Goal: Task Accomplishment & Management: Use online tool/utility

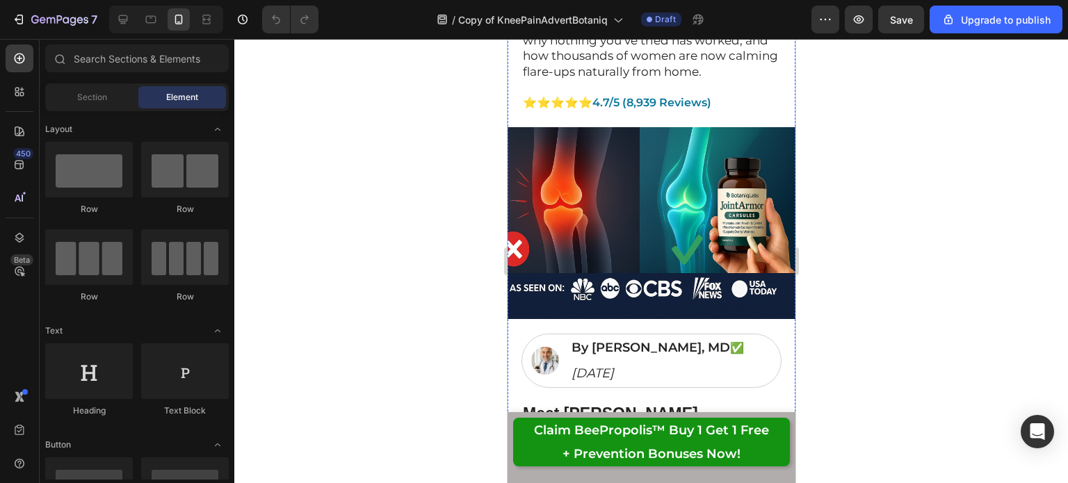
scroll to position [451, 0]
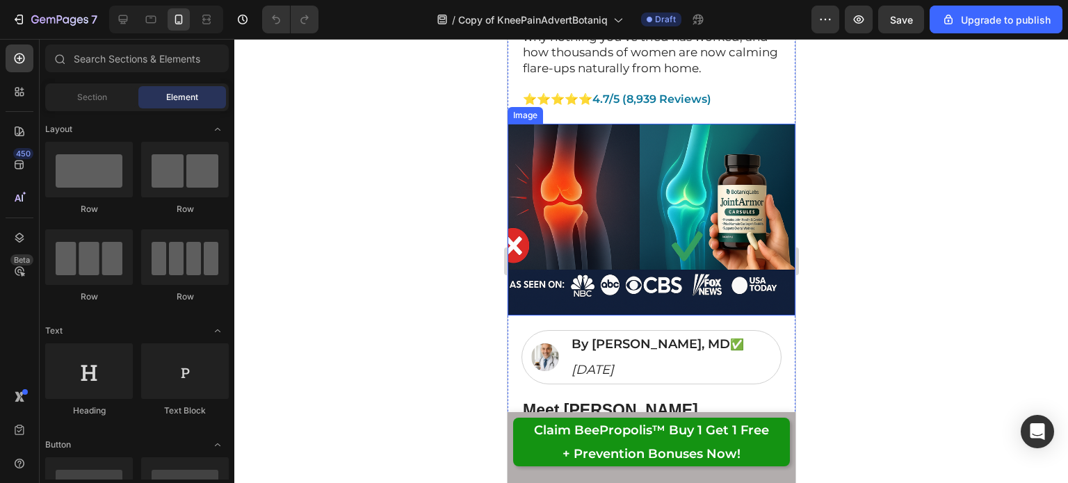
click at [607, 238] on img at bounding box center [651, 220] width 288 height 192
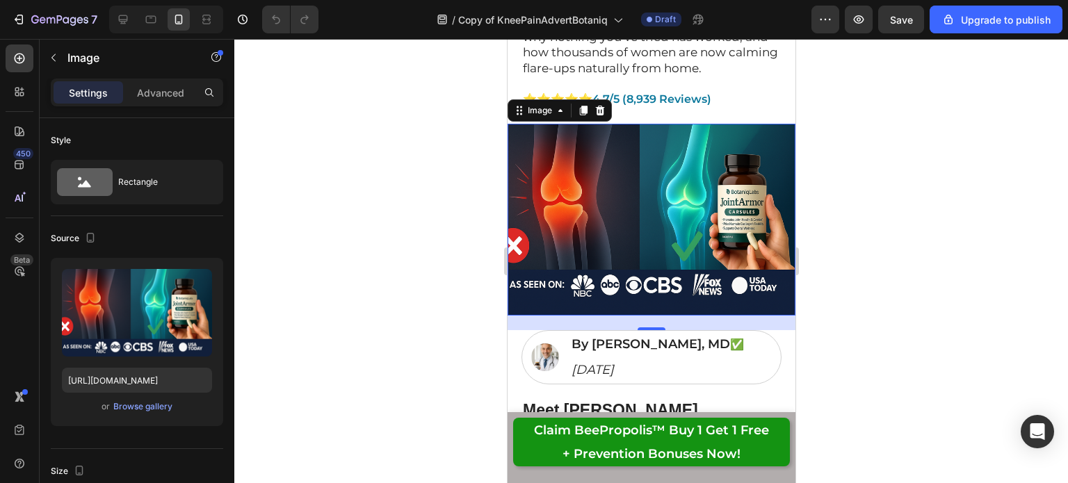
click at [145, 289] on label at bounding box center [137, 313] width 150 height 88
click at [145, 324] on input "file" at bounding box center [137, 336] width 96 height 24
click at [147, 307] on label at bounding box center [137, 313] width 150 height 88
click at [147, 324] on input "file" at bounding box center [137, 336] width 96 height 24
click at [147, 412] on button "Browse gallery" at bounding box center [143, 407] width 61 height 14
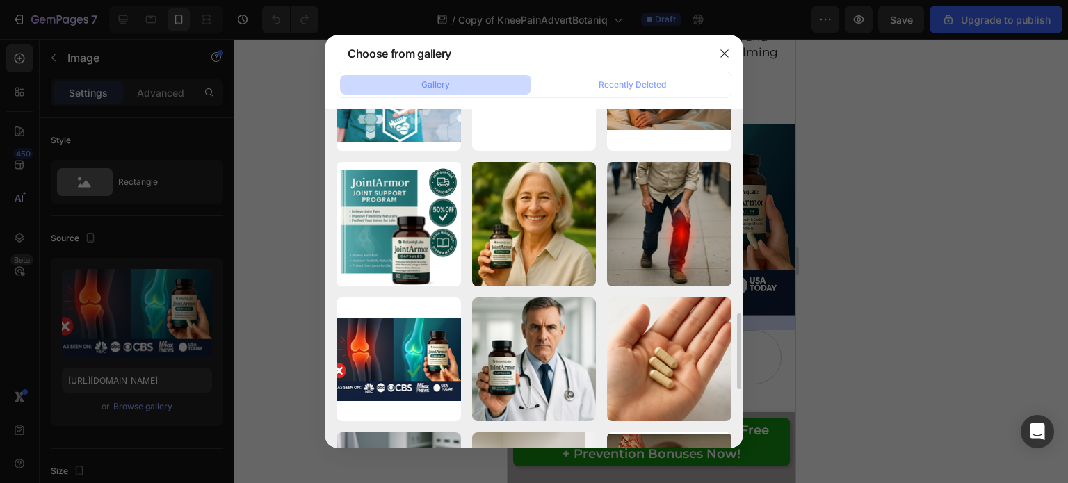
scroll to position [907, 0]
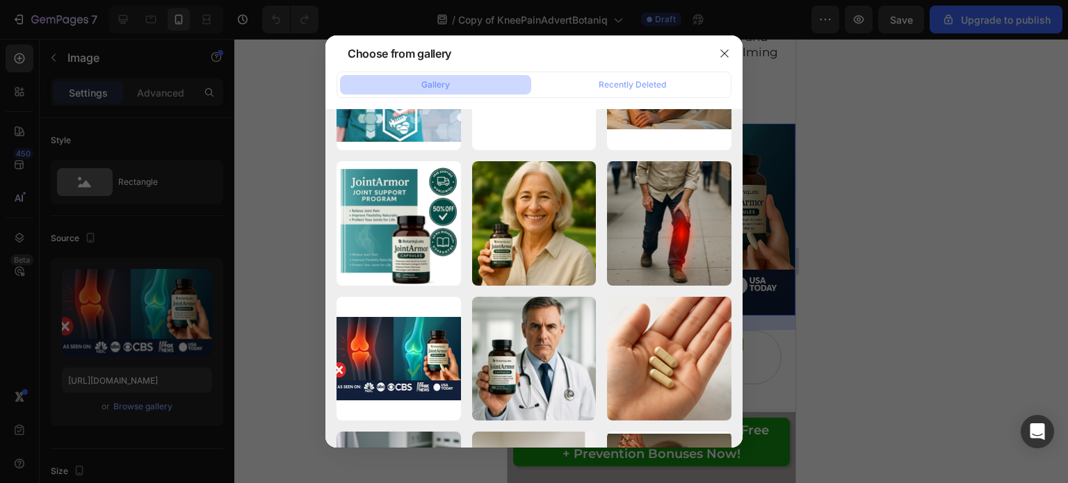
click at [0, 0] on div "ChatGPT Image Aug 17,...PM.png 2298.05 kb" at bounding box center [0, 0] width 0 height 0
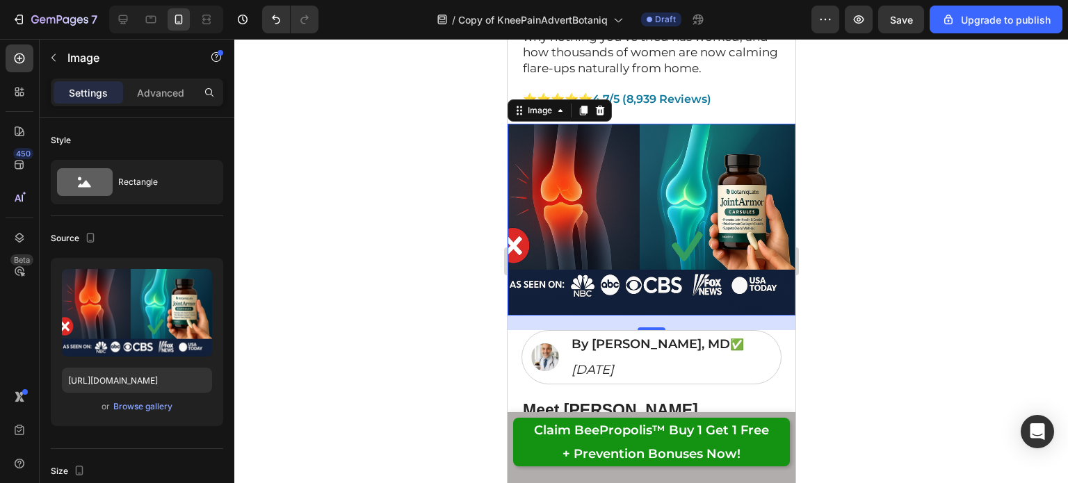
click at [134, 408] on div "Browse gallery" at bounding box center [142, 407] width 59 height 13
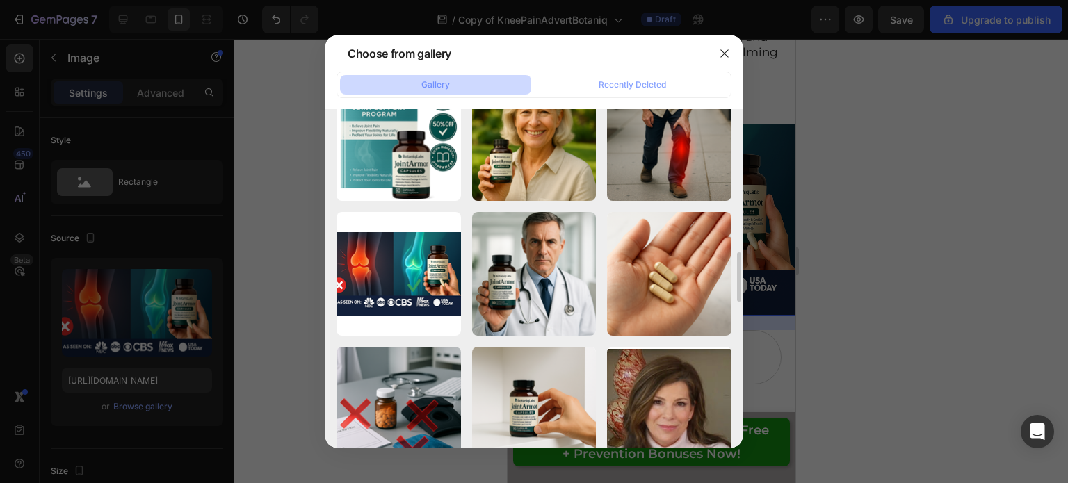
scroll to position [990, 0]
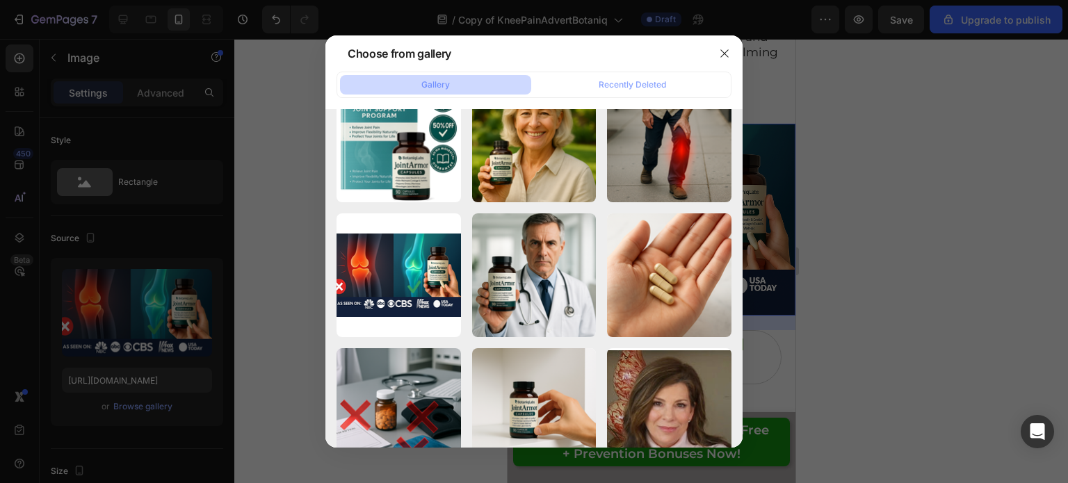
drag, startPoint x: 392, startPoint y: 267, endPoint x: 351, endPoint y: 54, distance: 217.4
click at [351, 54] on div "Choose from gallery" at bounding box center [400, 53] width 104 height 17
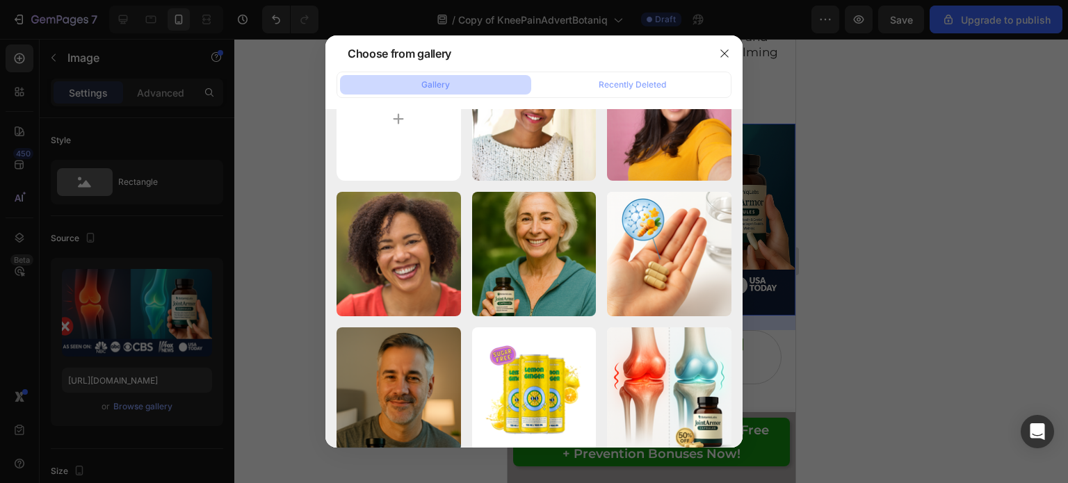
scroll to position [0, 0]
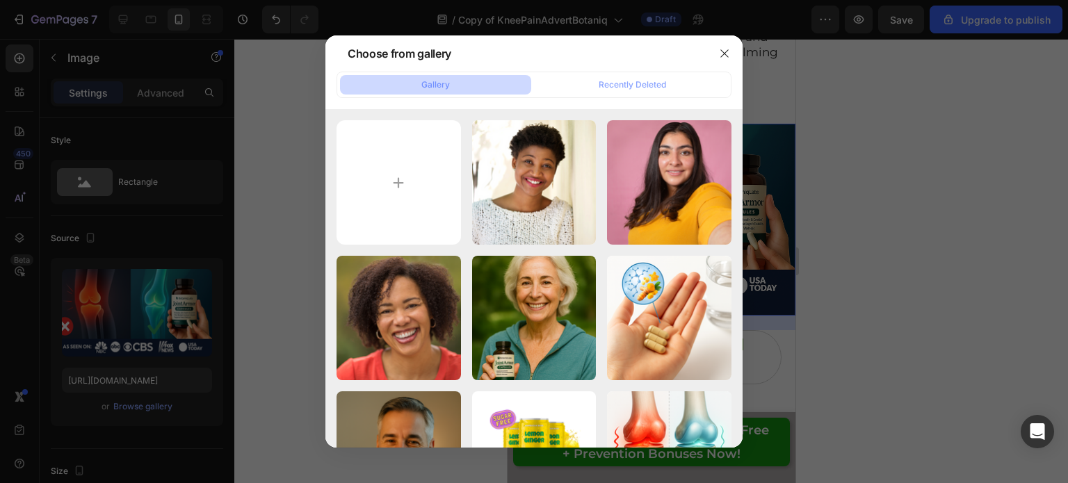
click at [727, 51] on icon "button" at bounding box center [725, 54] width 8 height 8
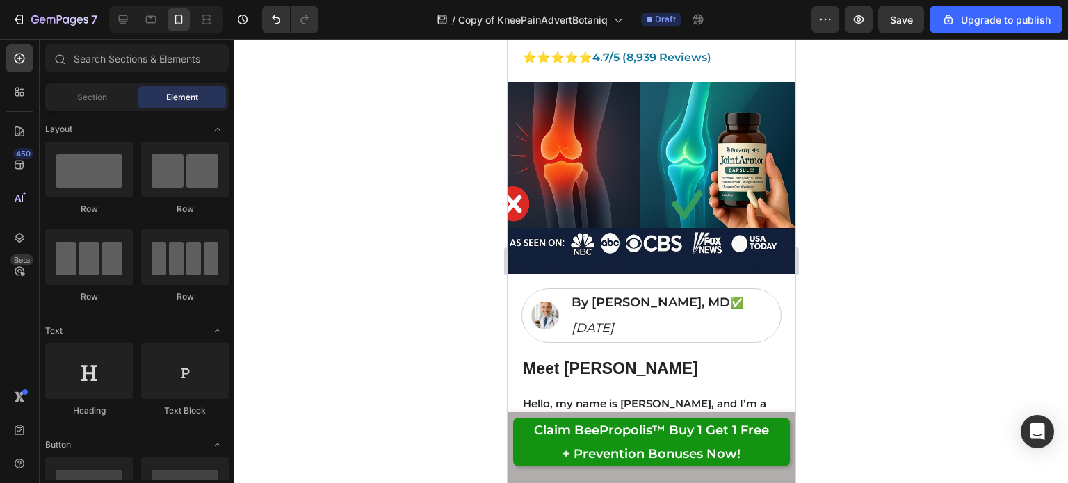
scroll to position [492, 0]
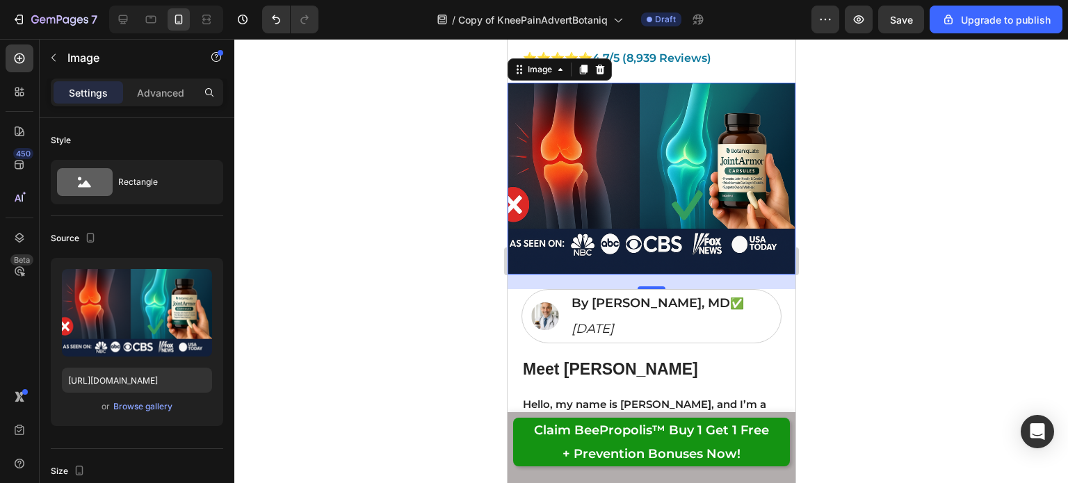
click at [139, 408] on div "Browse gallery" at bounding box center [142, 407] width 59 height 13
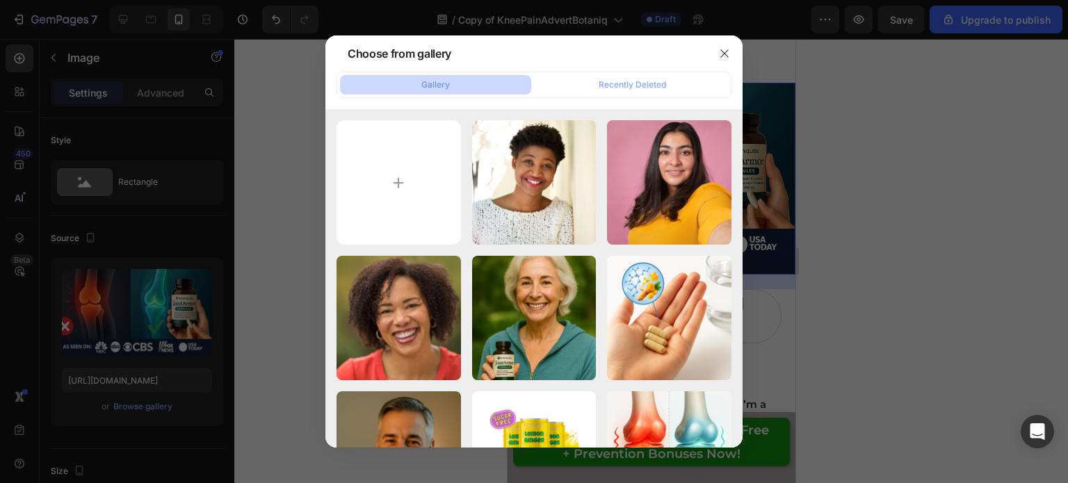
click at [412, 177] on input "file" at bounding box center [399, 182] width 124 height 124
click at [393, 184] on input "file" at bounding box center [399, 182] width 124 height 124
click at [420, 188] on input "file" at bounding box center [399, 182] width 124 height 124
click at [395, 180] on input "file" at bounding box center [399, 182] width 124 height 124
type input "C:\fakepath\Propolis Cream - Assets (62).png"
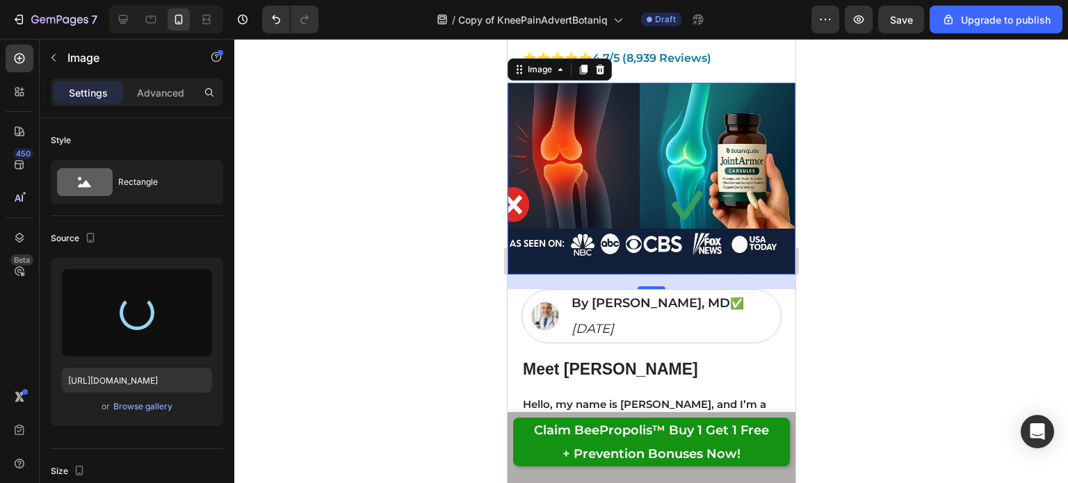
type input "[URL][DOMAIN_NAME]"
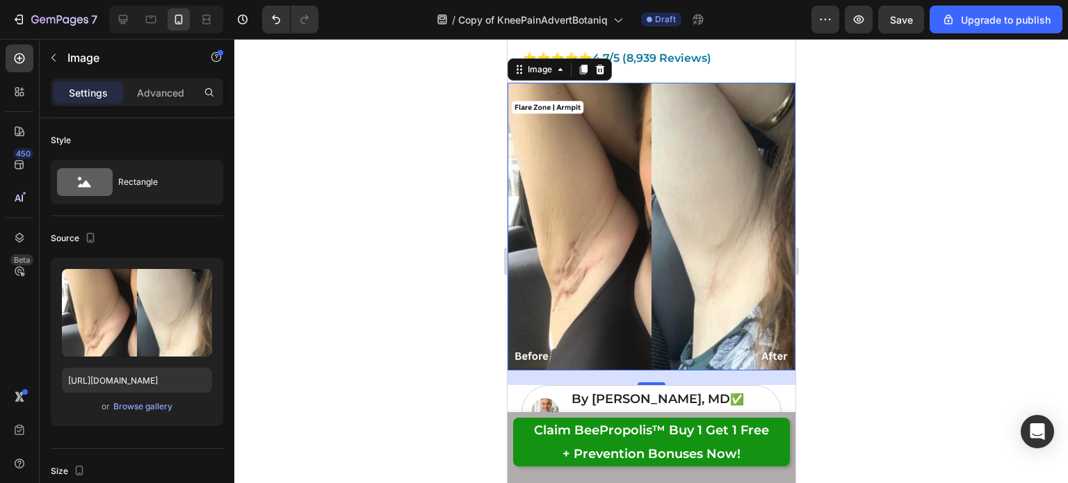
click at [132, 403] on div "Browse gallery" at bounding box center [142, 407] width 59 height 13
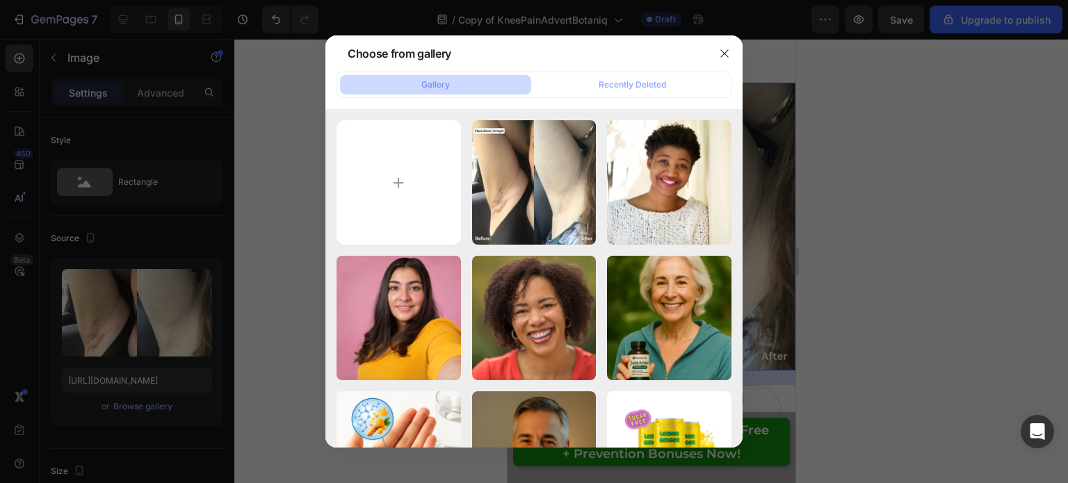
click at [406, 183] on input "file" at bounding box center [399, 182] width 124 height 124
type input "C:\fakepath\Propolis Cream - Assets (62).png"
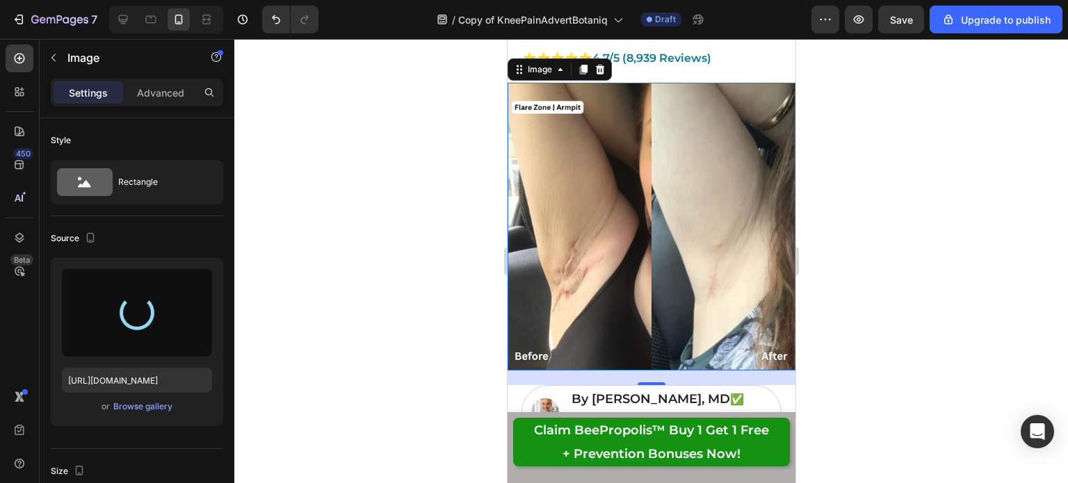
type input "https://cdn.shopify.com/s/files/1/0636/1599/2006/files/gempages_522390663921140…"
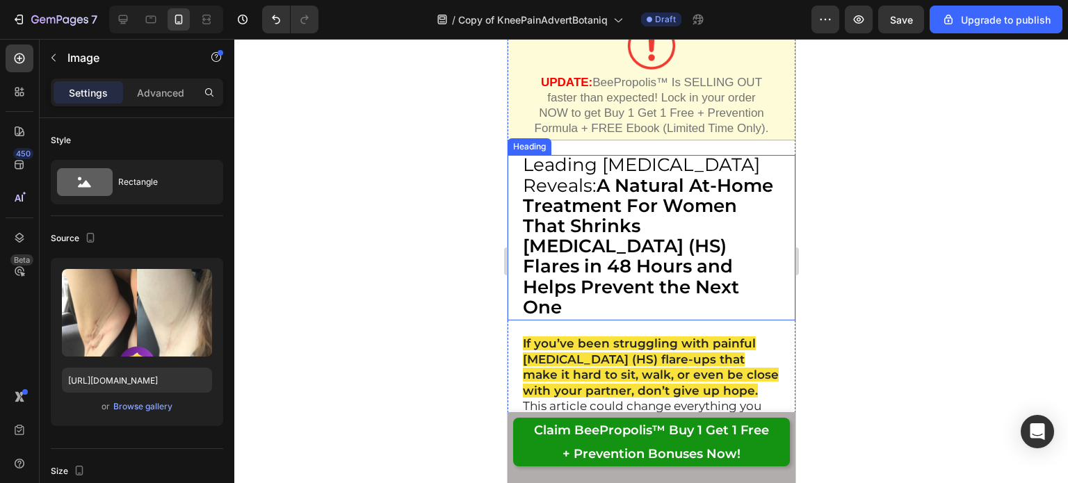
scroll to position [49, 0]
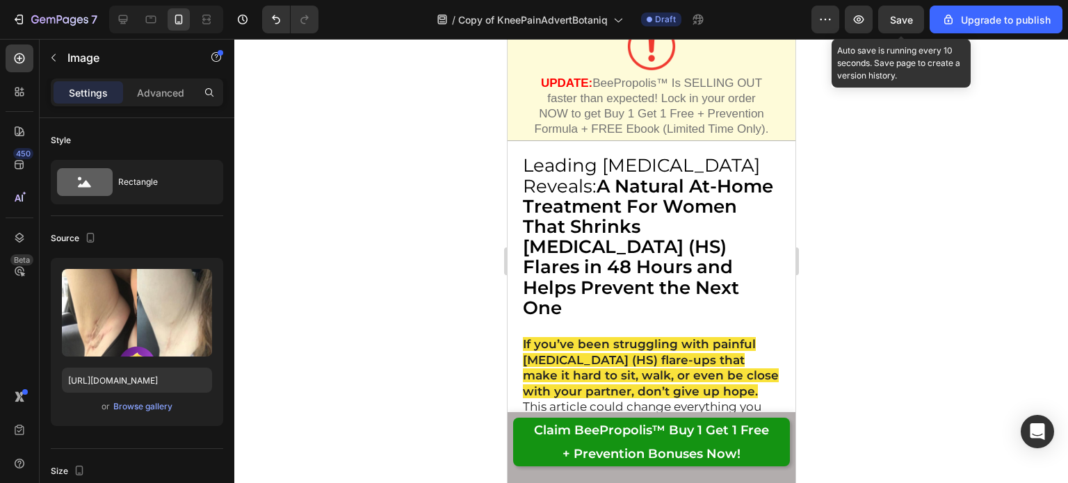
click at [890, 22] on button "Save" at bounding box center [901, 20] width 46 height 28
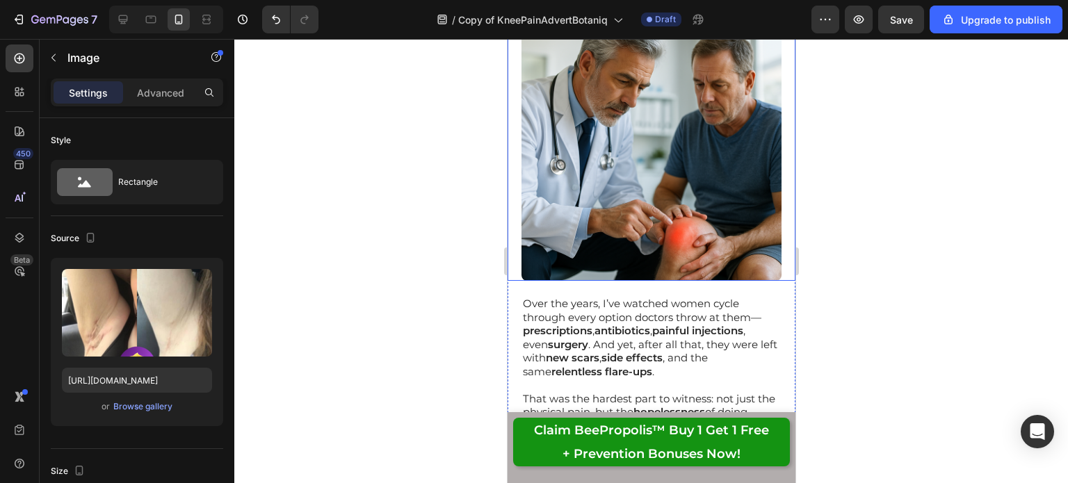
scroll to position [1608, 0]
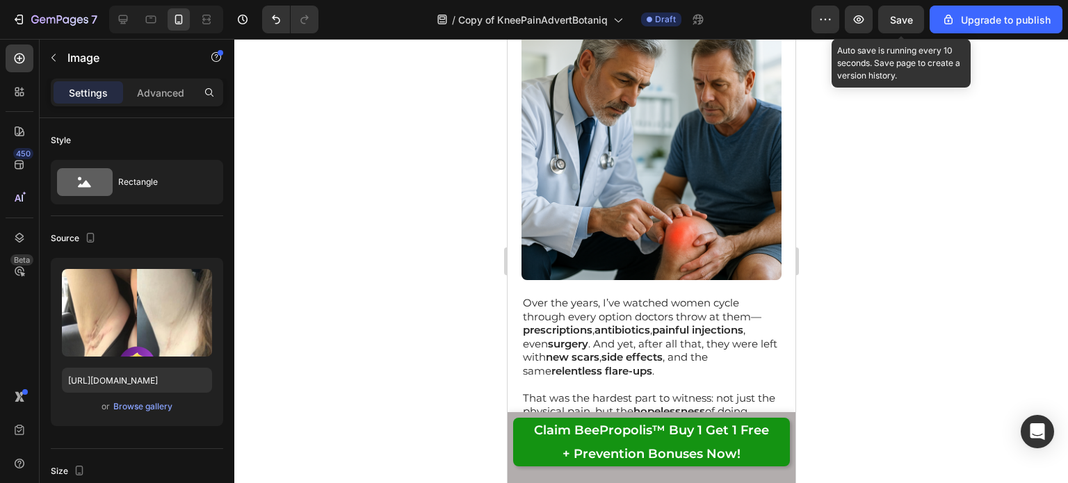
click at [903, 24] on span "Save" at bounding box center [901, 20] width 23 height 12
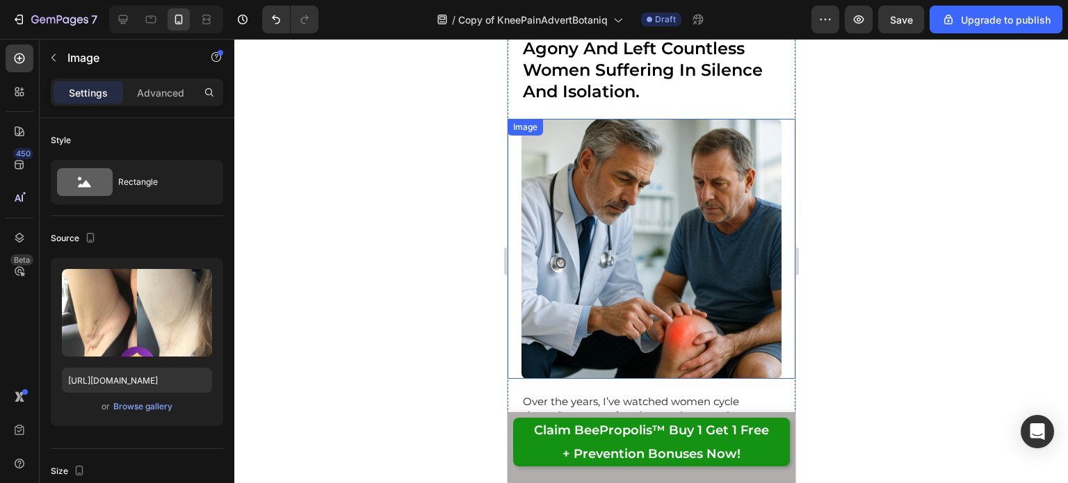
scroll to position [1505, 0]
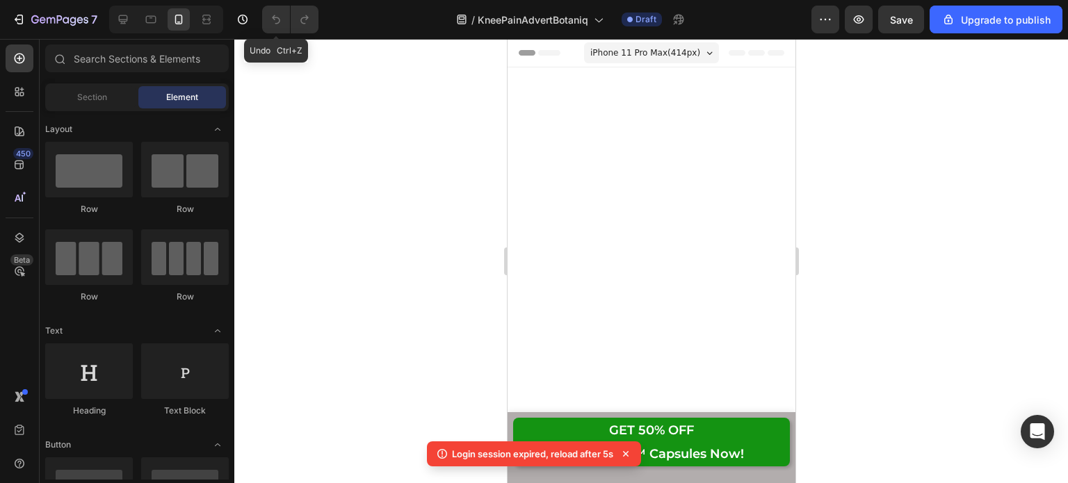
scroll to position [20193, 0]
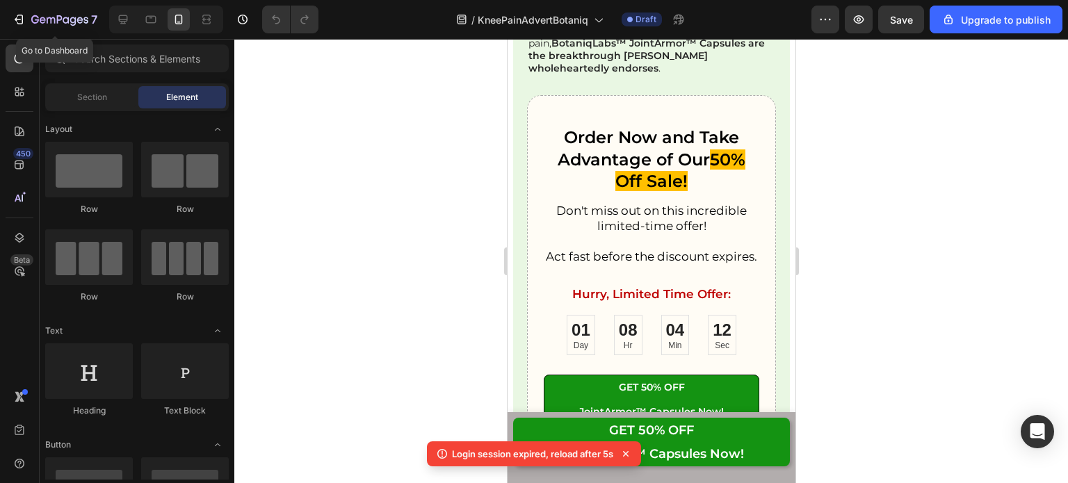
click at [22, 22] on icon "button" at bounding box center [19, 20] width 14 height 14
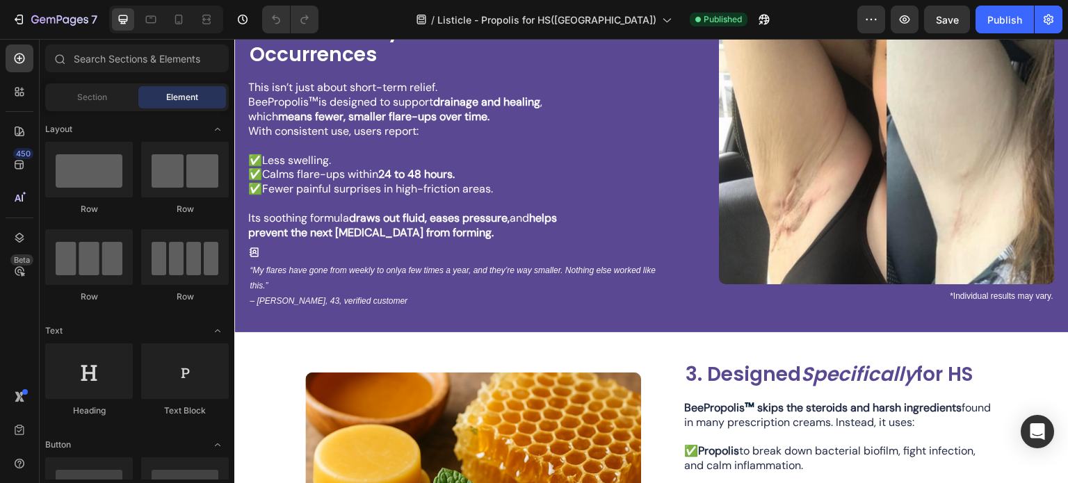
scroll to position [679, 0]
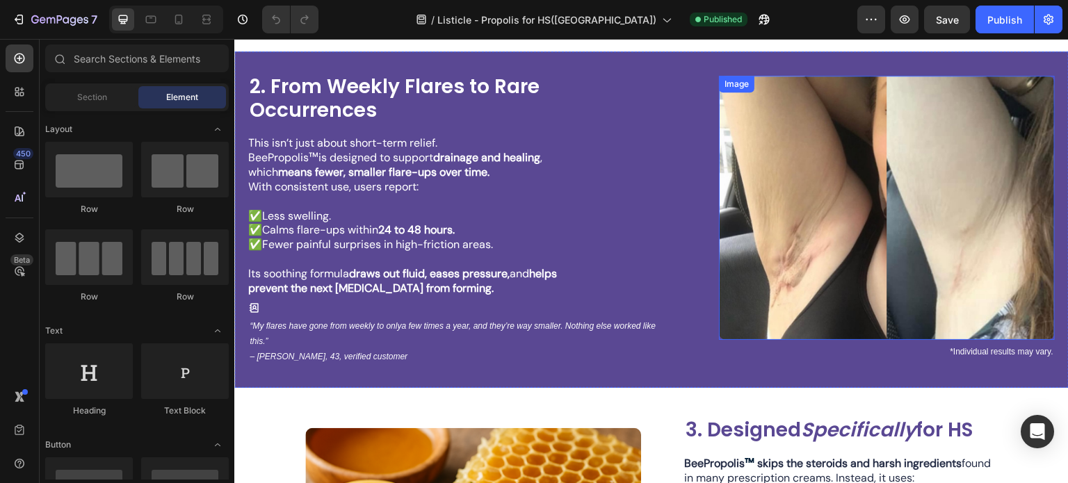
click at [812, 253] on img at bounding box center [887, 208] width 336 height 264
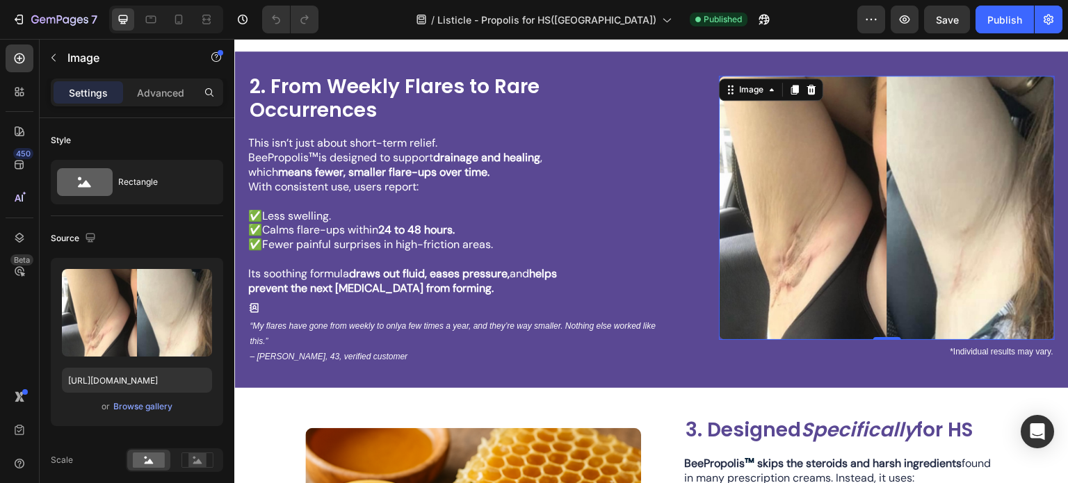
click at [127, 414] on div "or Browse gallery" at bounding box center [137, 407] width 150 height 17
click at [147, 403] on div "Browse gallery" at bounding box center [142, 407] width 59 height 13
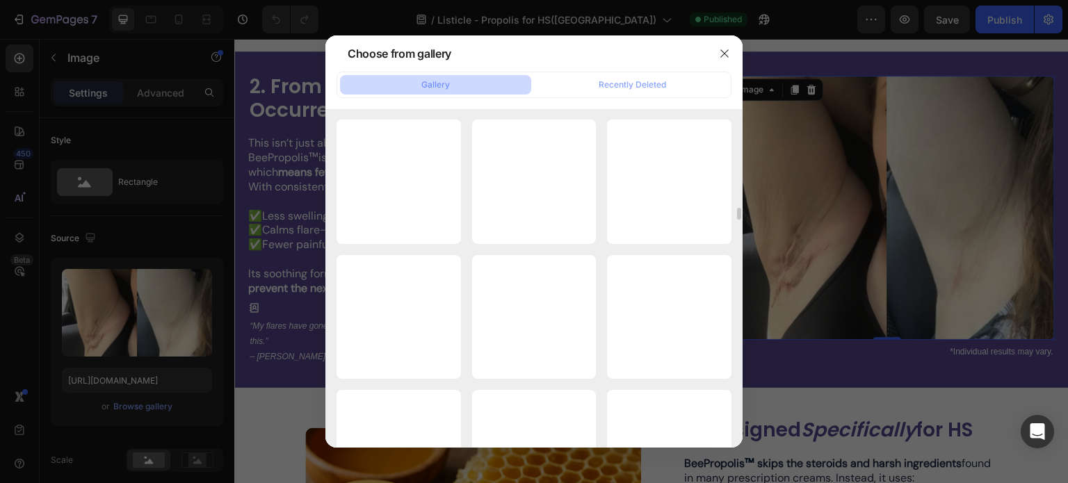
scroll to position [2581, 0]
